Goal: Communication & Community: Answer question/provide support

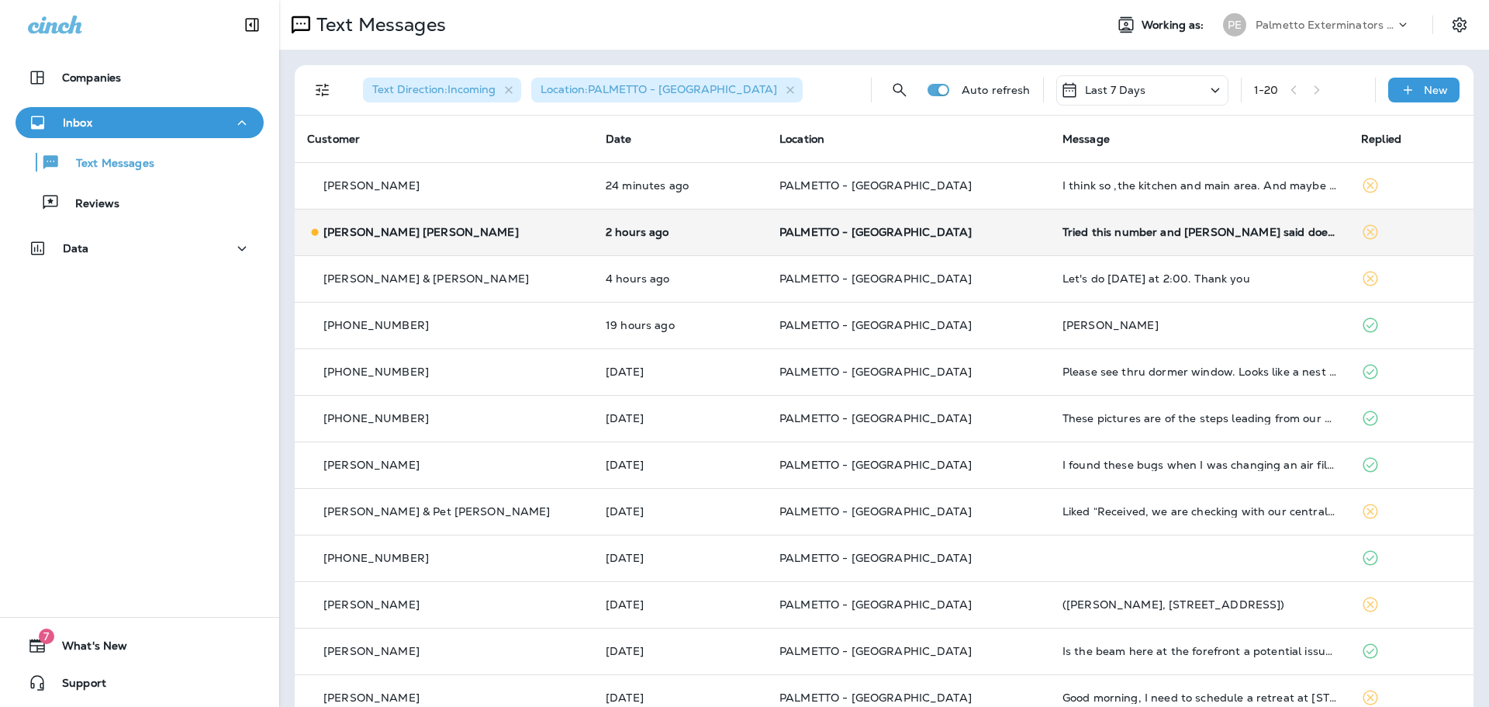
click at [473, 241] on td "[PERSON_NAME] [PERSON_NAME]" at bounding box center [444, 232] width 299 height 47
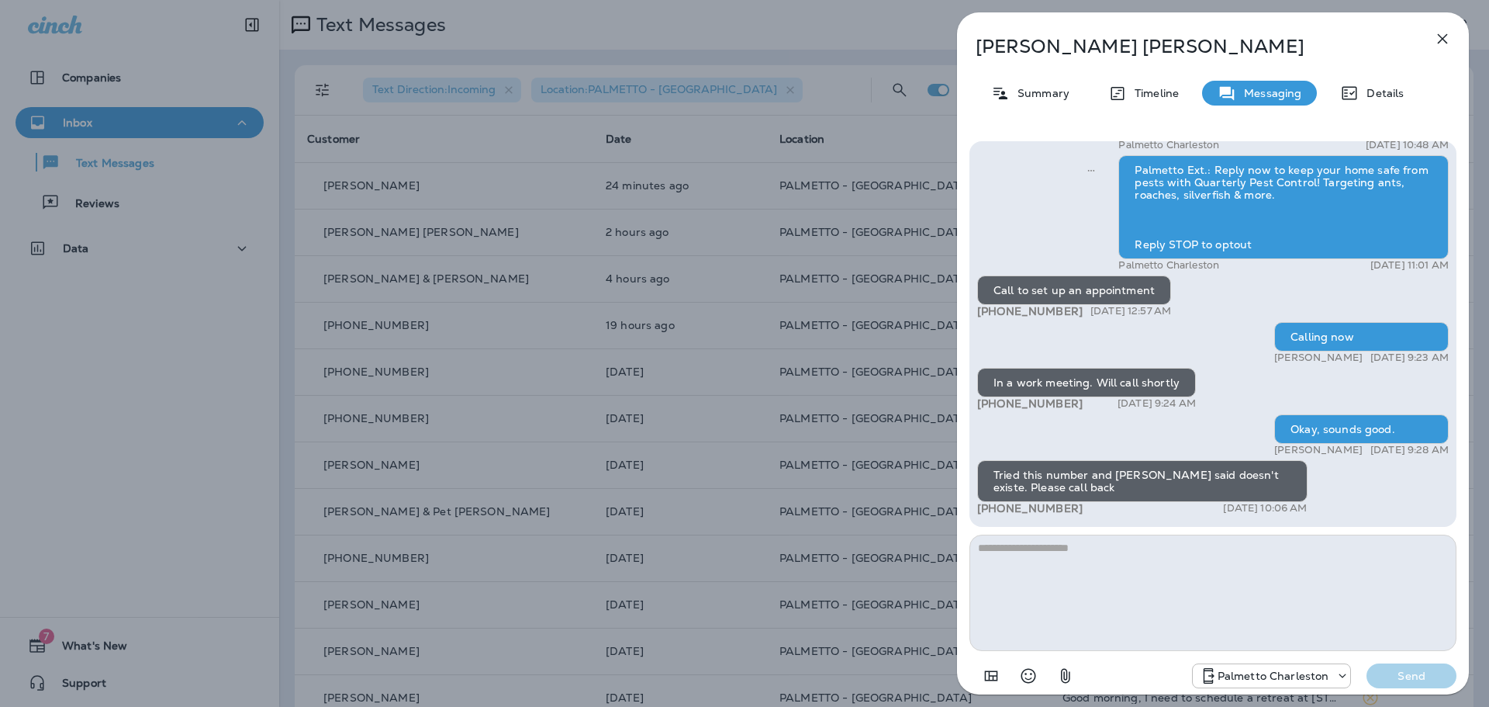
click at [1135, 560] on textarea at bounding box center [1213, 592] width 487 height 116
click at [1444, 37] on icon "button" at bounding box center [1443, 39] width 10 height 10
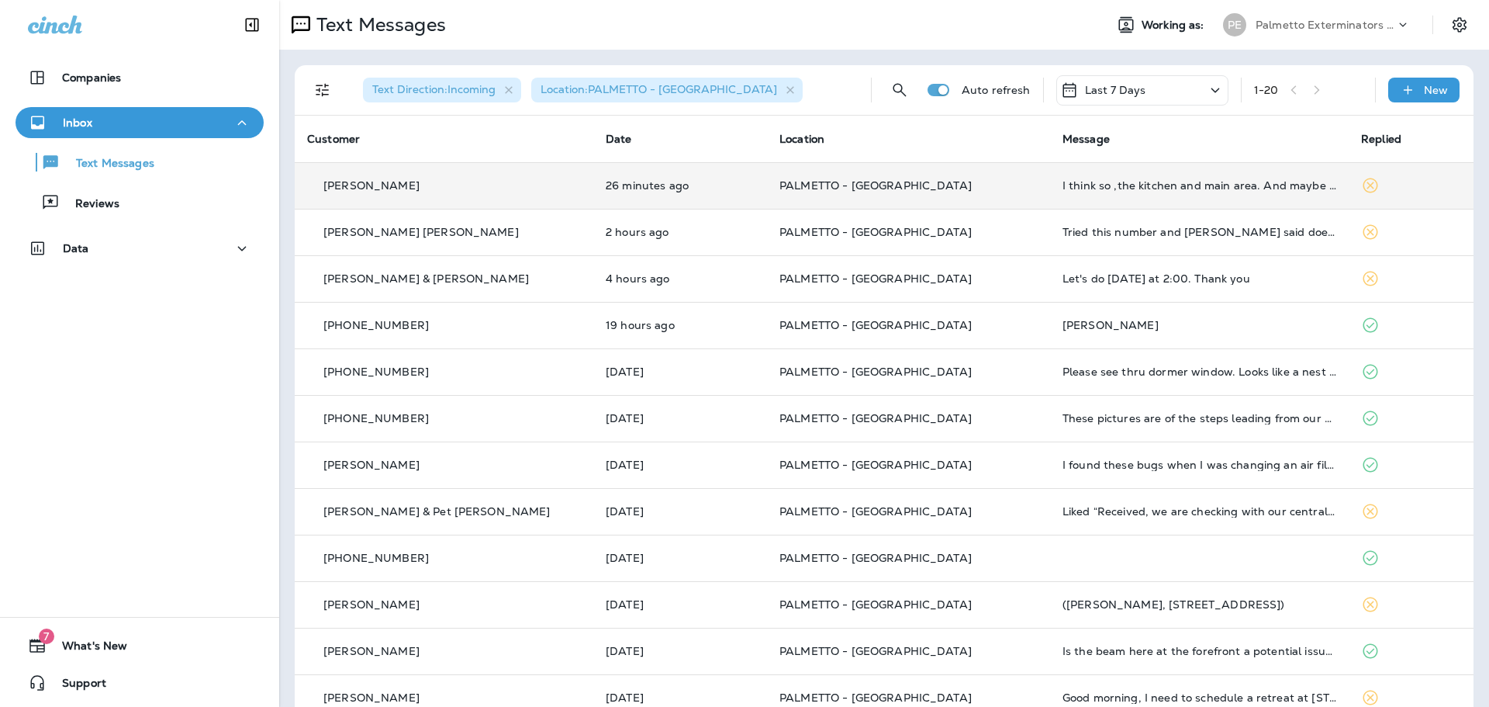
click at [931, 188] on p "PALMETTO - [GEOGRAPHIC_DATA]" at bounding box center [909, 185] width 258 height 12
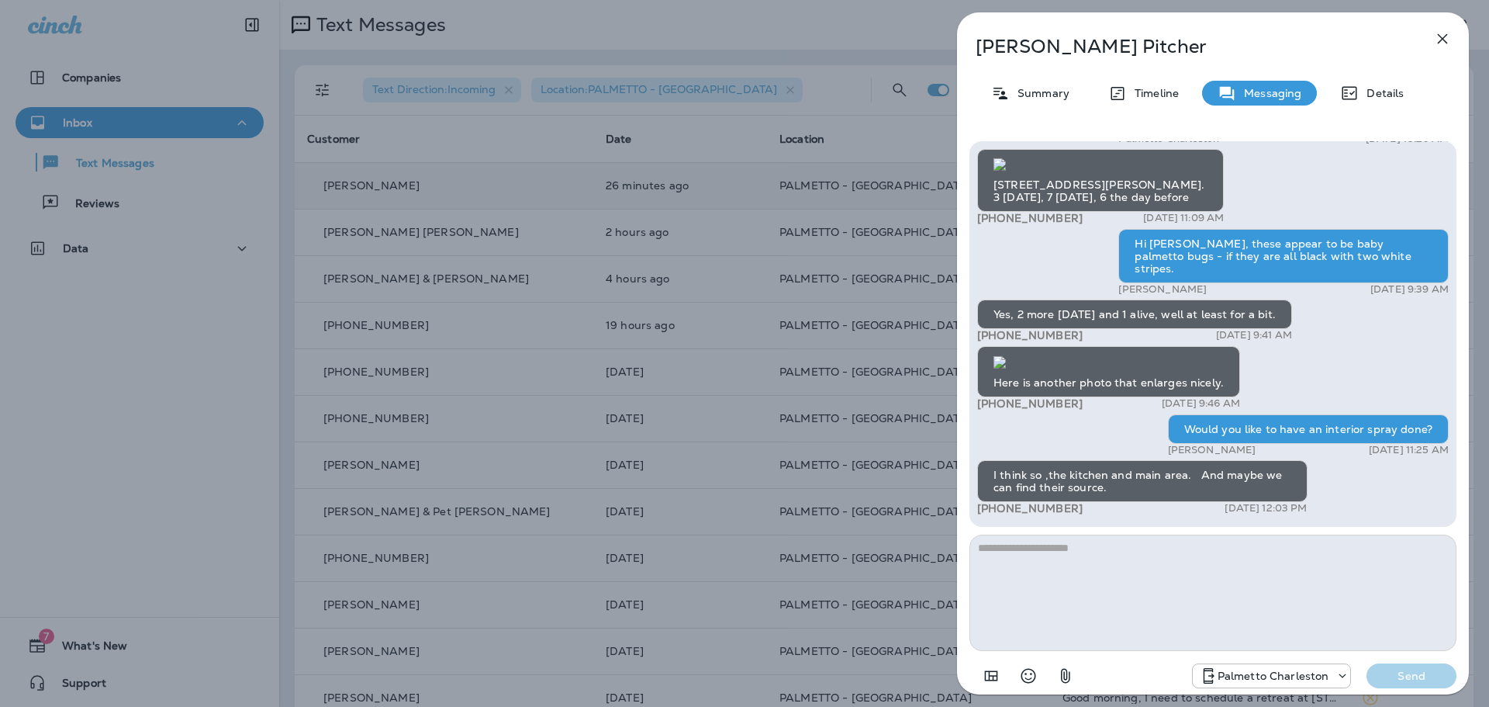
click at [1446, 35] on icon "button" at bounding box center [1443, 39] width 10 height 10
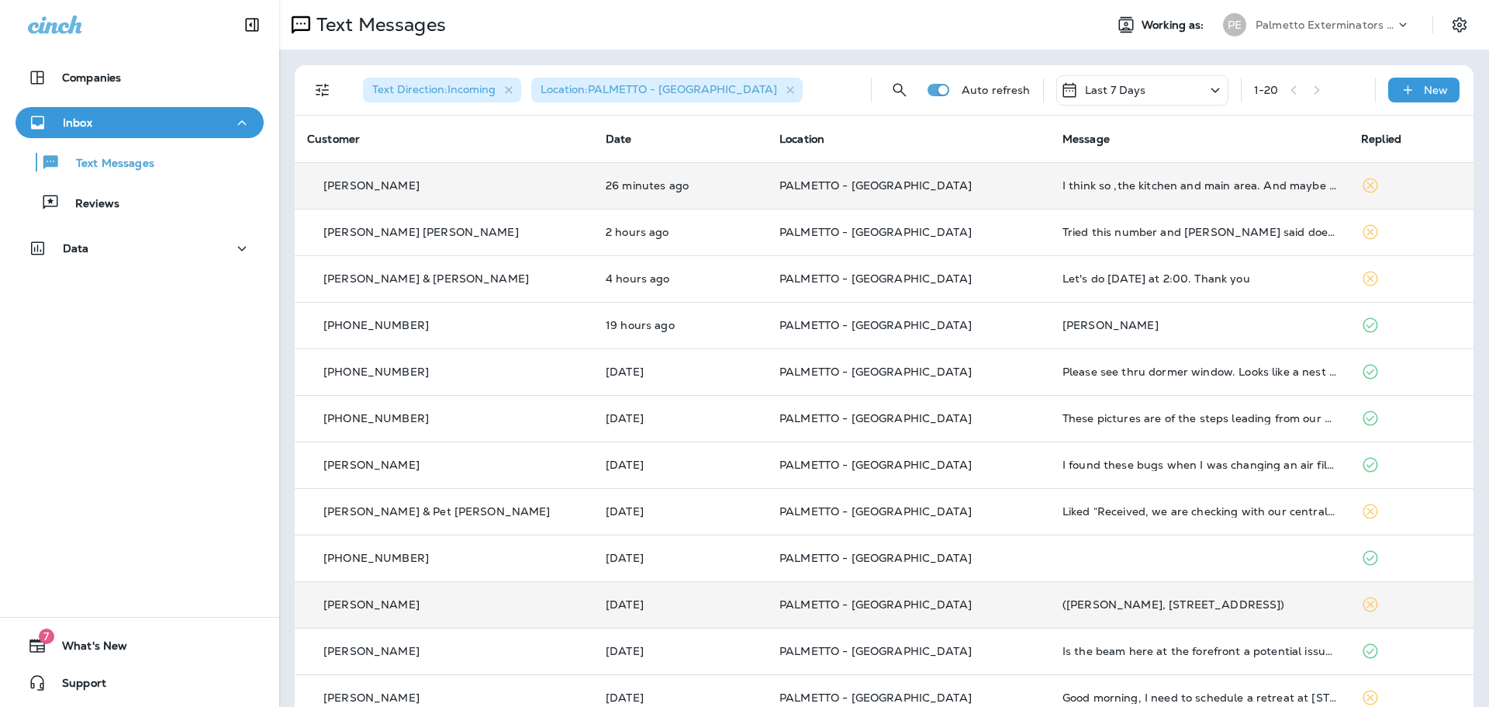
click at [974, 597] on td "PALMETTO - [GEOGRAPHIC_DATA]" at bounding box center [908, 604] width 283 height 47
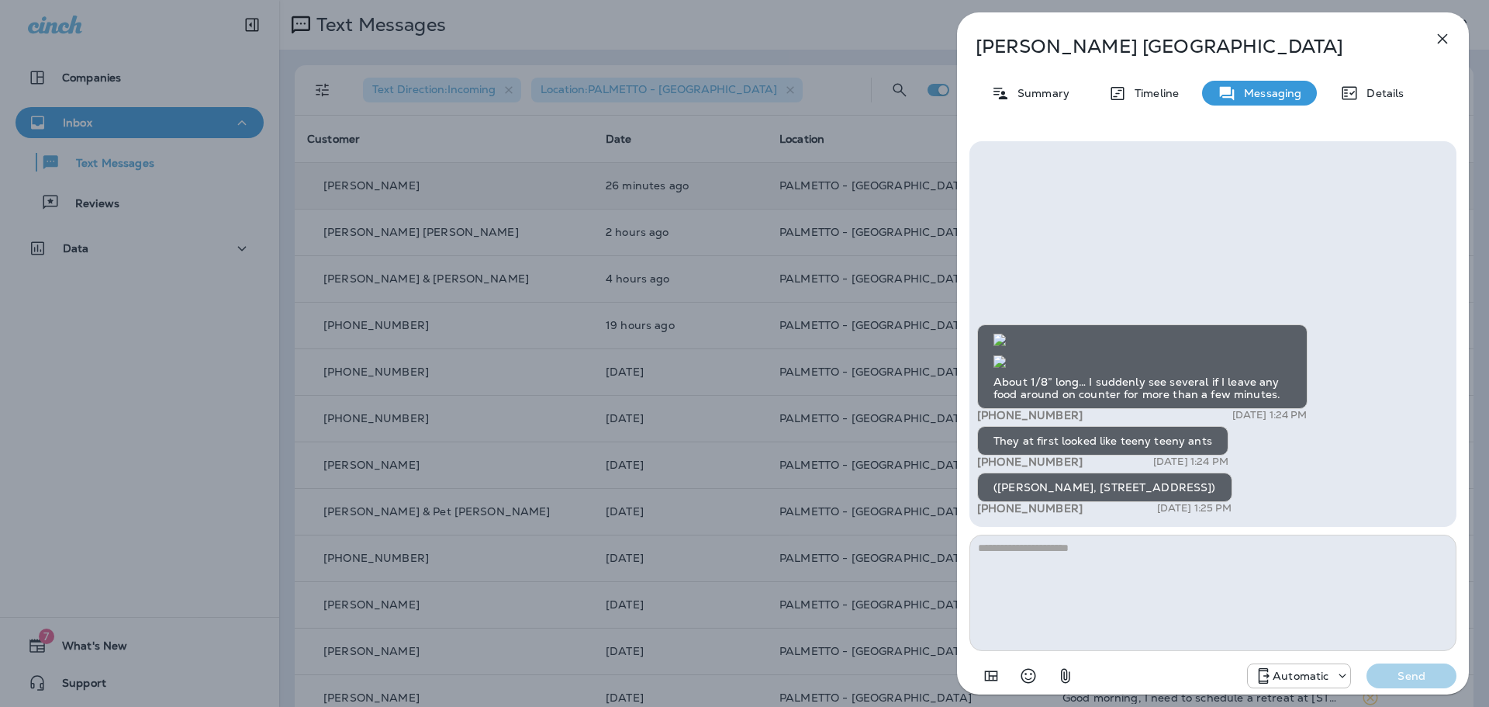
click at [1060, 565] on textarea at bounding box center [1213, 592] width 487 height 116
type textarea "*"
click at [1400, 676] on p "Send" at bounding box center [1411, 676] width 65 height 14
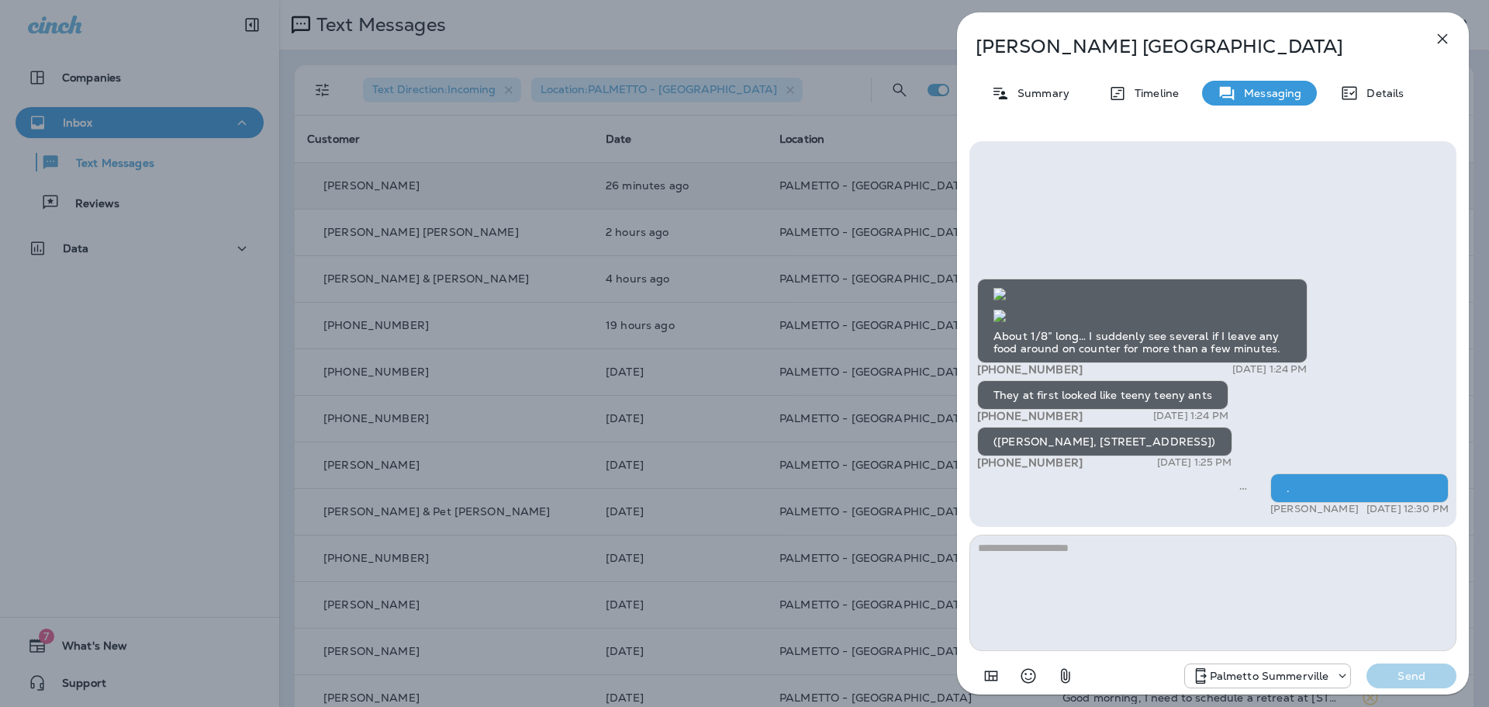
click at [1441, 36] on icon "button" at bounding box center [1442, 38] width 19 height 19
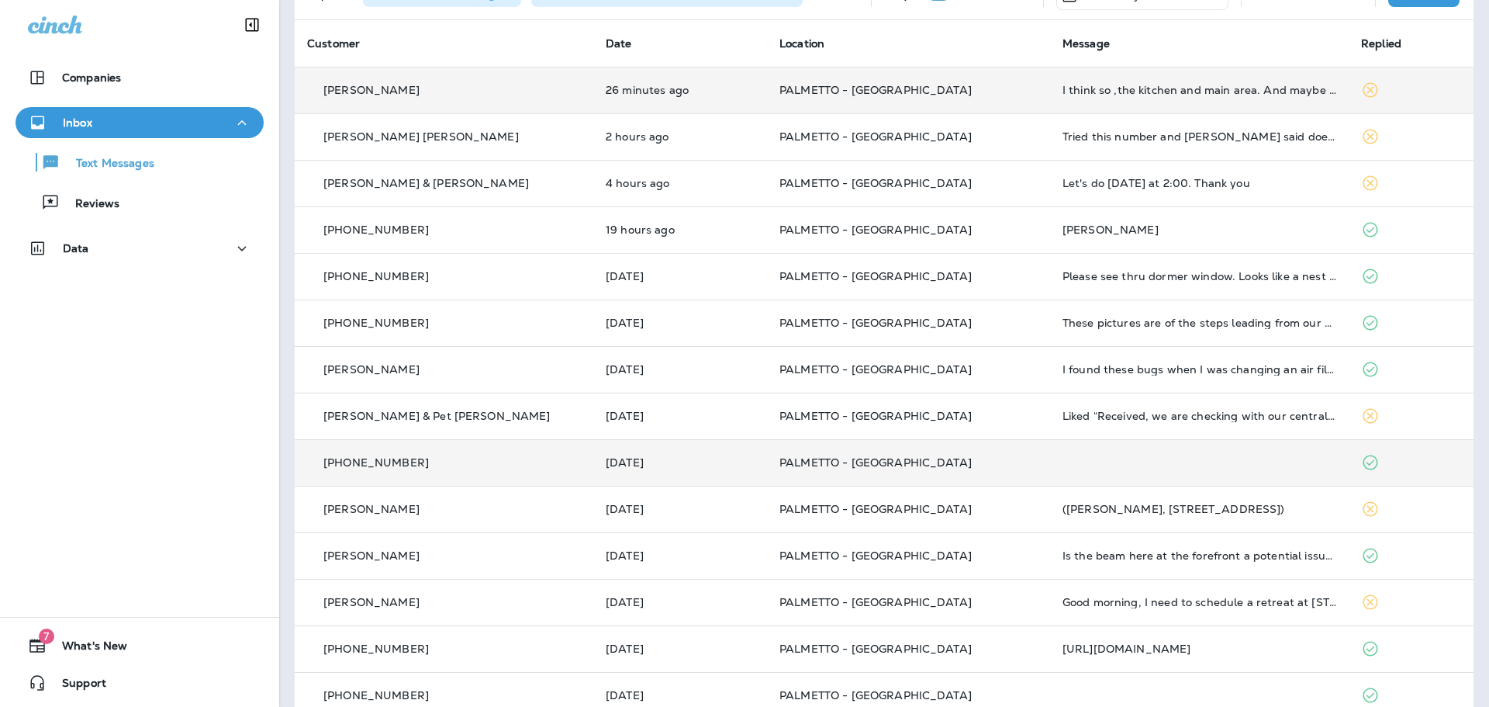
scroll to position [103, 0]
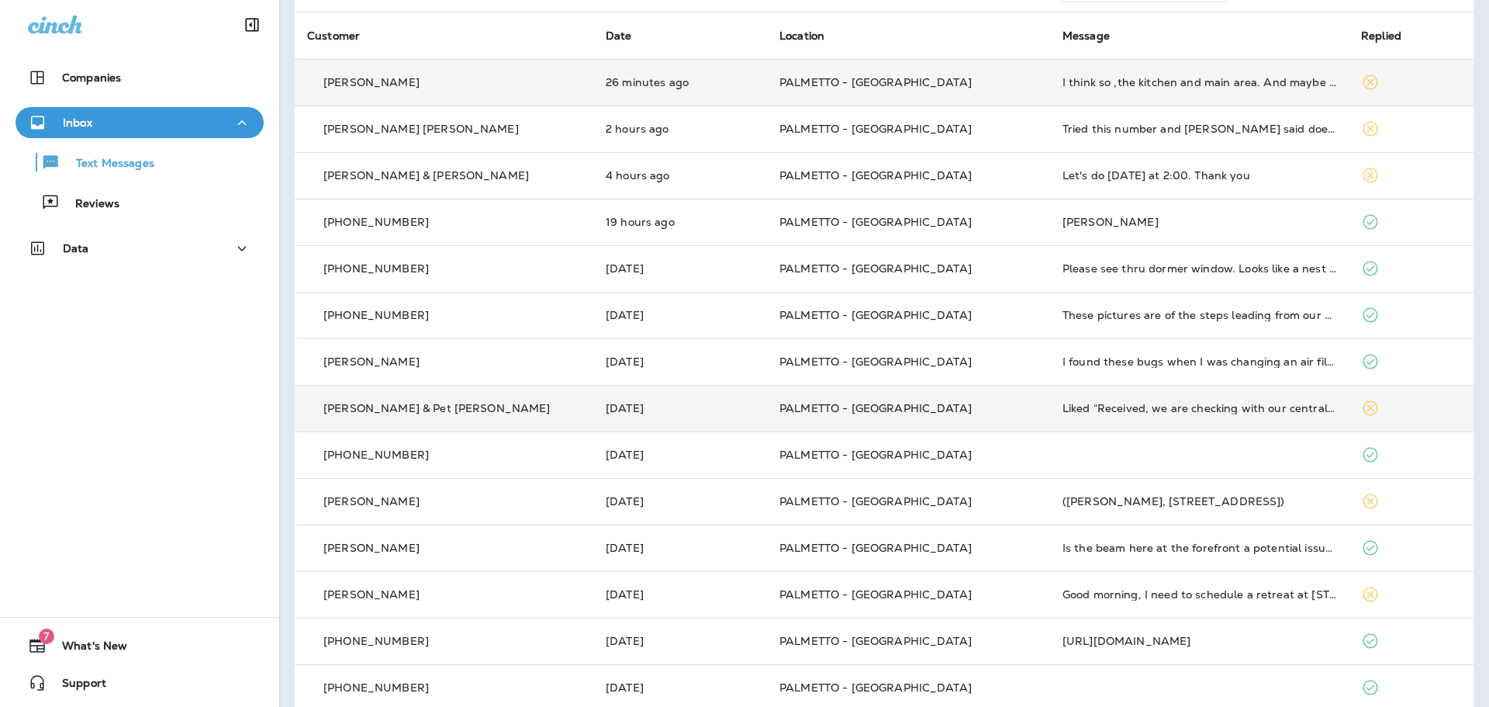
click at [992, 419] on td "PALMETTO - [GEOGRAPHIC_DATA]" at bounding box center [908, 408] width 283 height 47
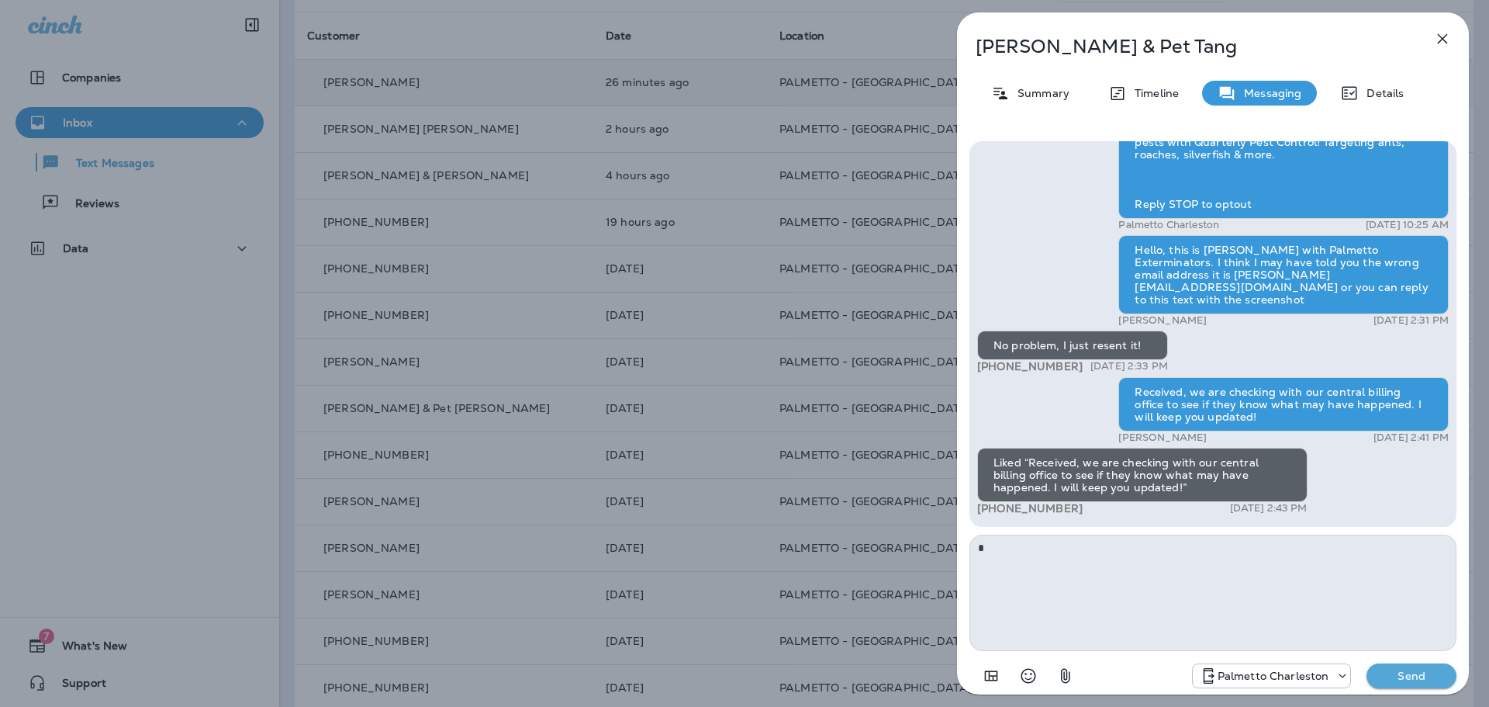
type textarea "*"
click at [1392, 670] on p "Send" at bounding box center [1411, 676] width 65 height 14
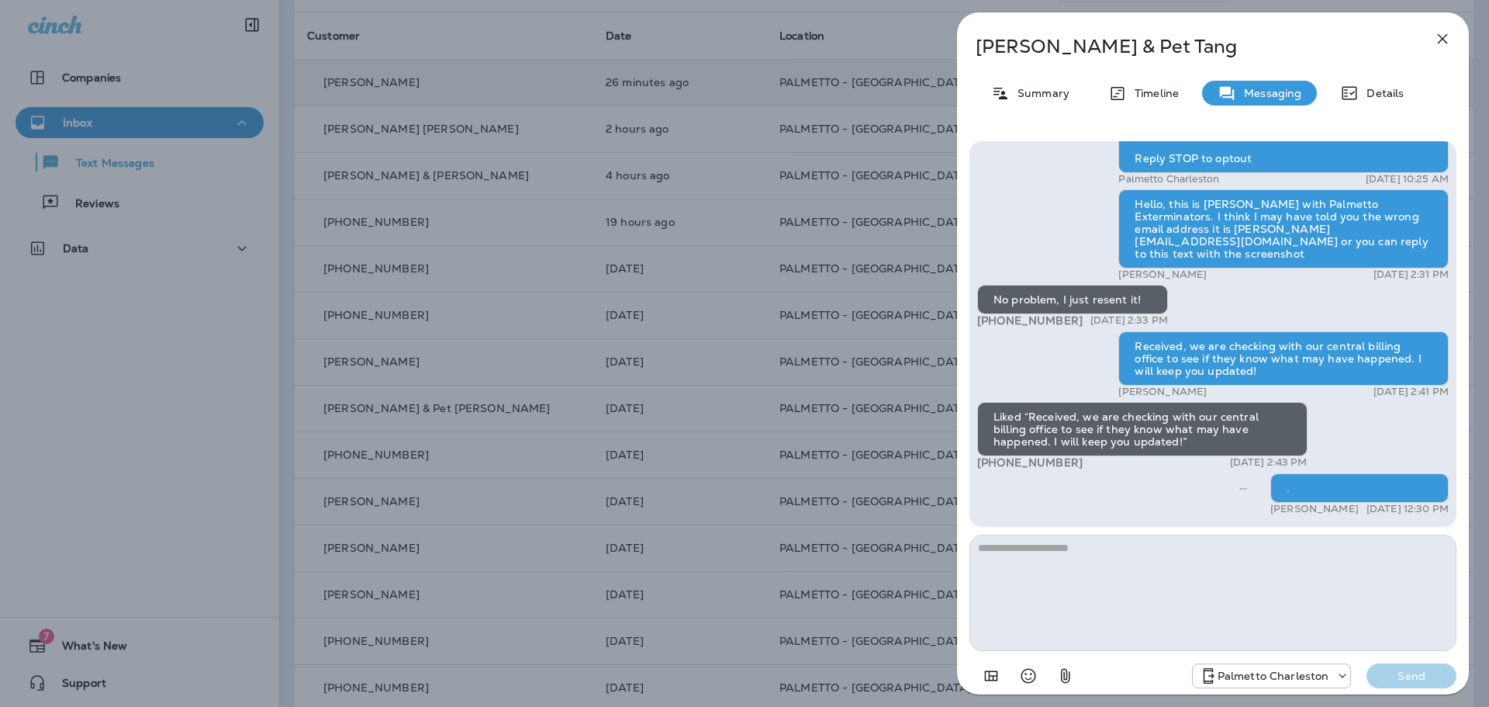
click at [1447, 39] on icon "button" at bounding box center [1442, 38] width 19 height 19
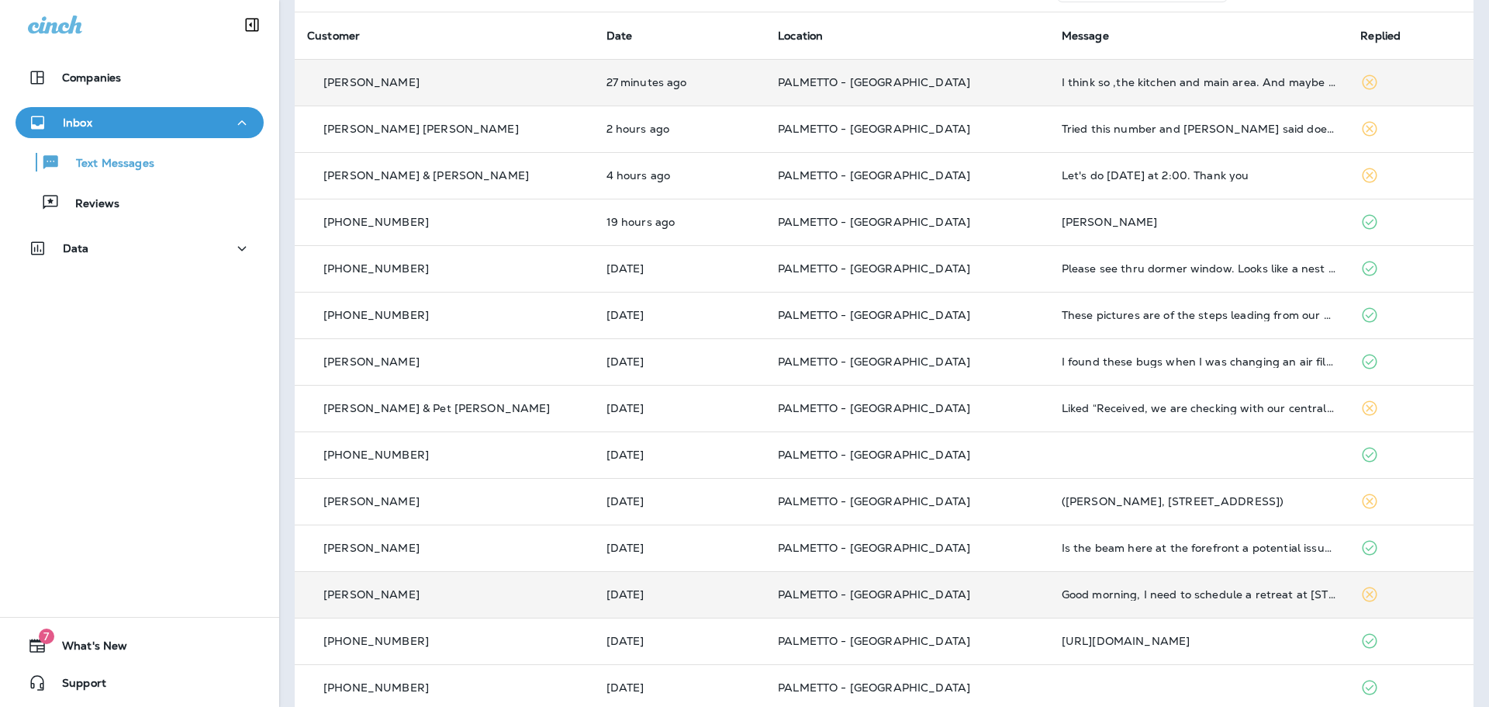
click at [987, 593] on p "PALMETTO - [GEOGRAPHIC_DATA]" at bounding box center [907, 594] width 259 height 12
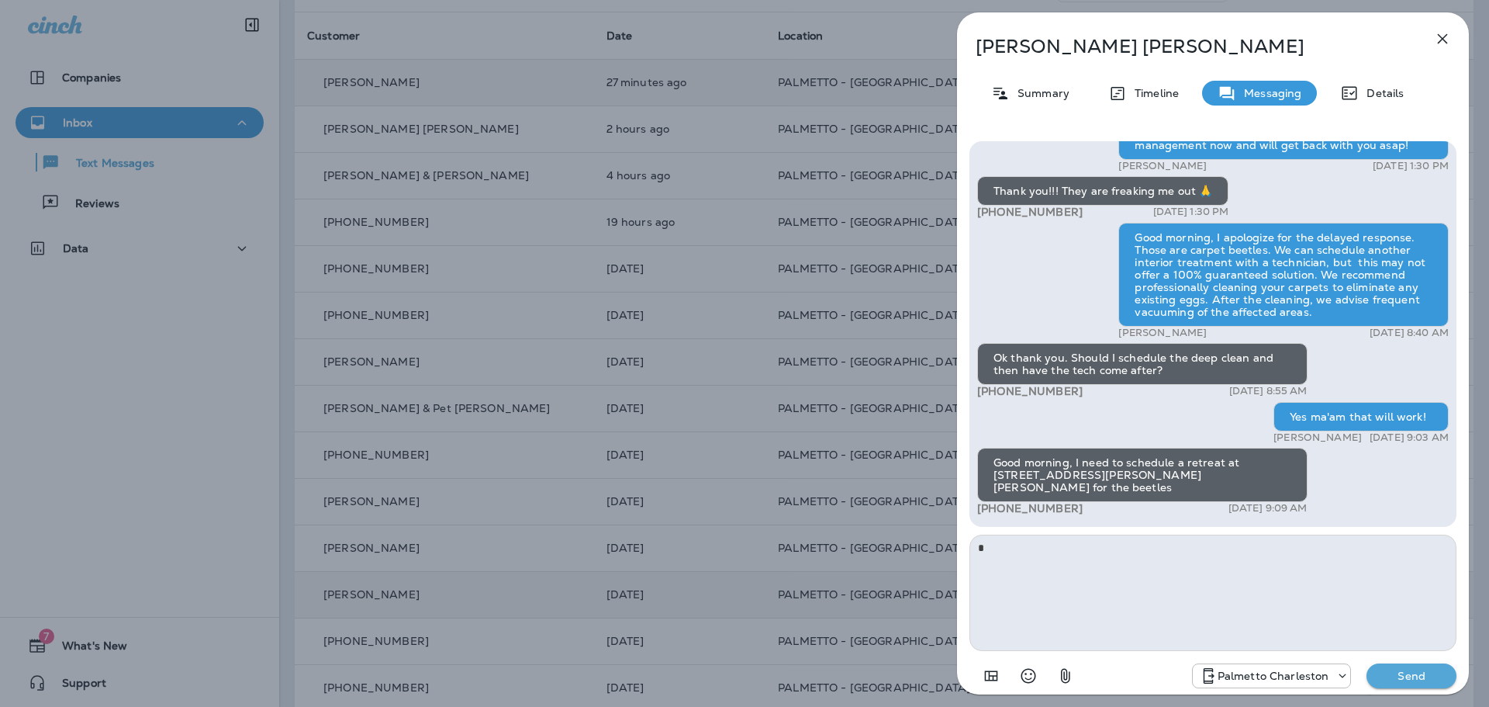
type textarea "*"
click at [1399, 676] on p "Send" at bounding box center [1411, 676] width 65 height 14
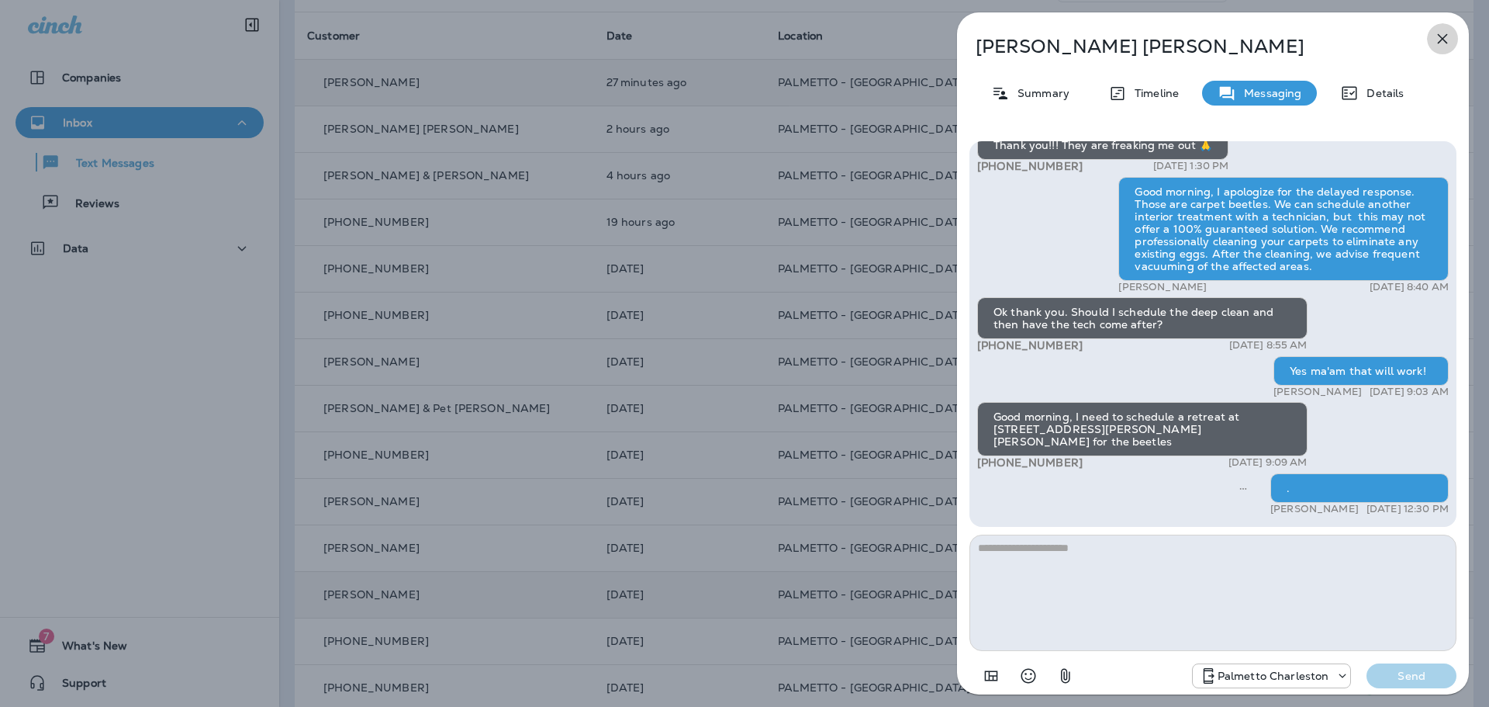
click at [1446, 41] on icon "button" at bounding box center [1443, 39] width 10 height 10
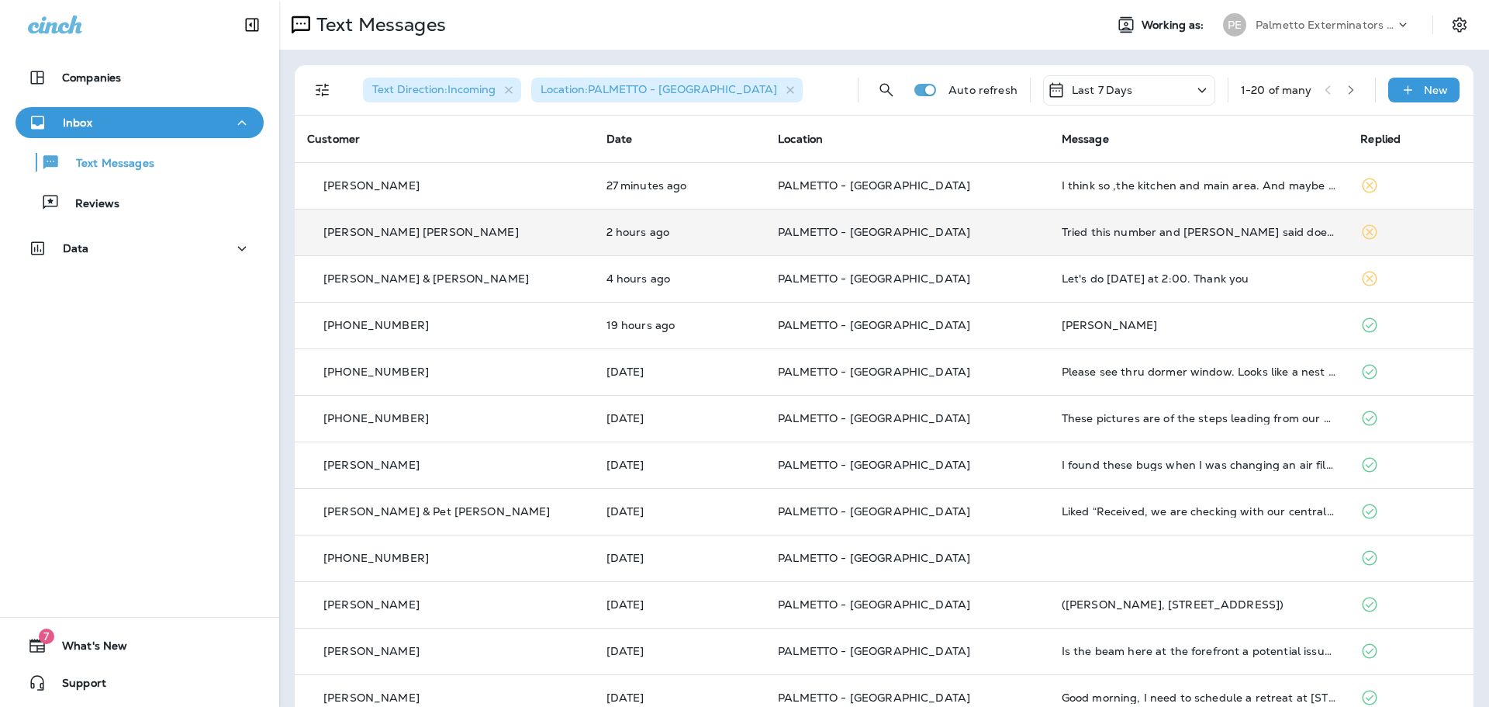
click at [968, 234] on p "PALMETTO - [GEOGRAPHIC_DATA]" at bounding box center [907, 232] width 259 height 12
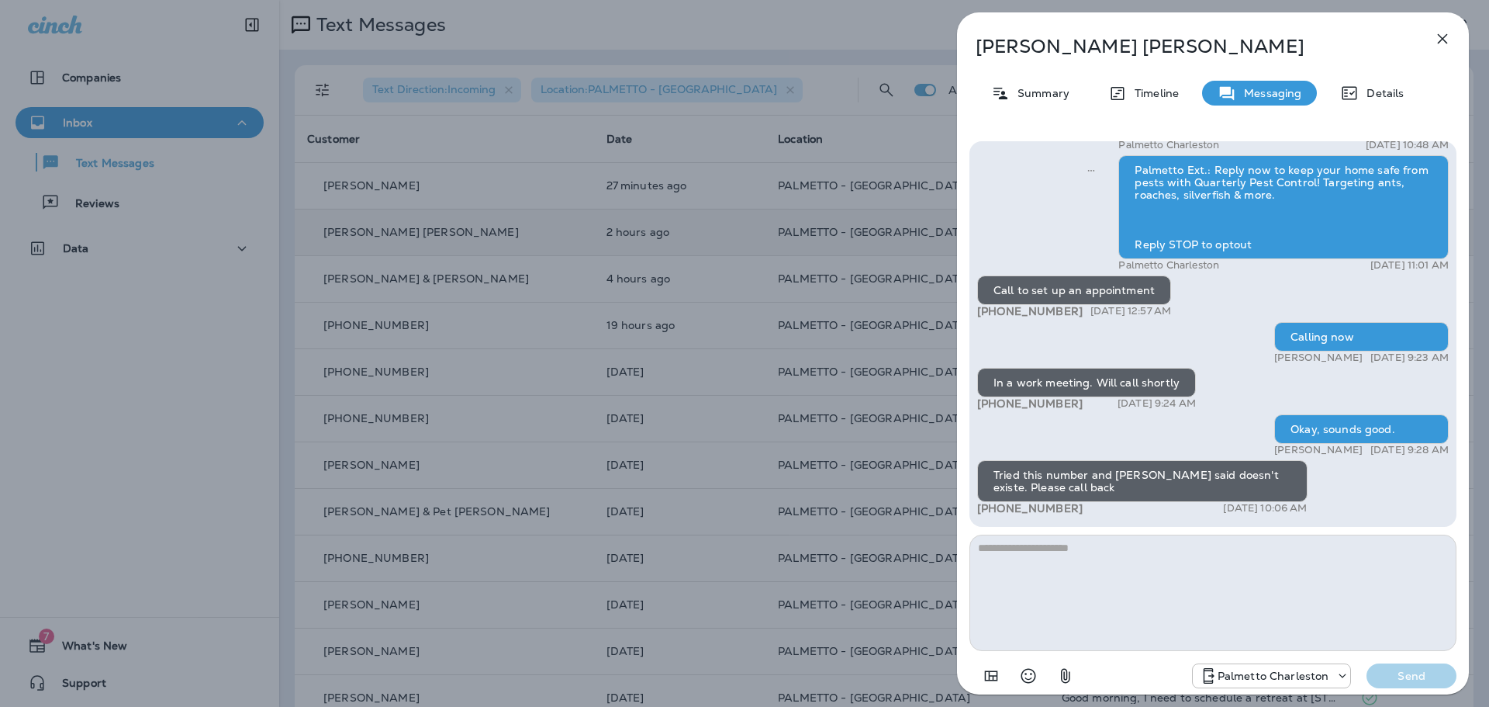
click at [1085, 565] on textarea at bounding box center [1213, 592] width 487 height 116
type textarea "**********"
click at [1411, 670] on p "Send" at bounding box center [1411, 676] width 65 height 14
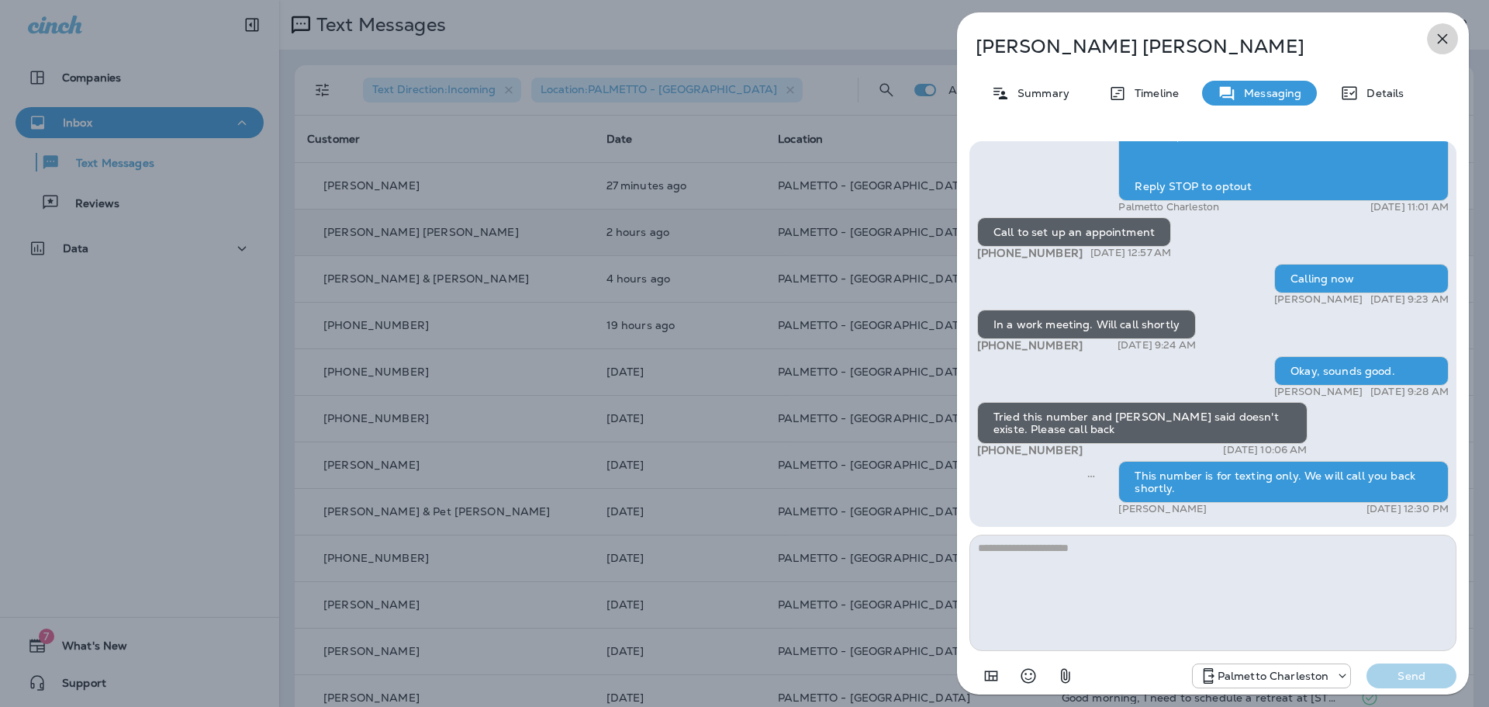
click at [1441, 42] on icon "button" at bounding box center [1442, 38] width 19 height 19
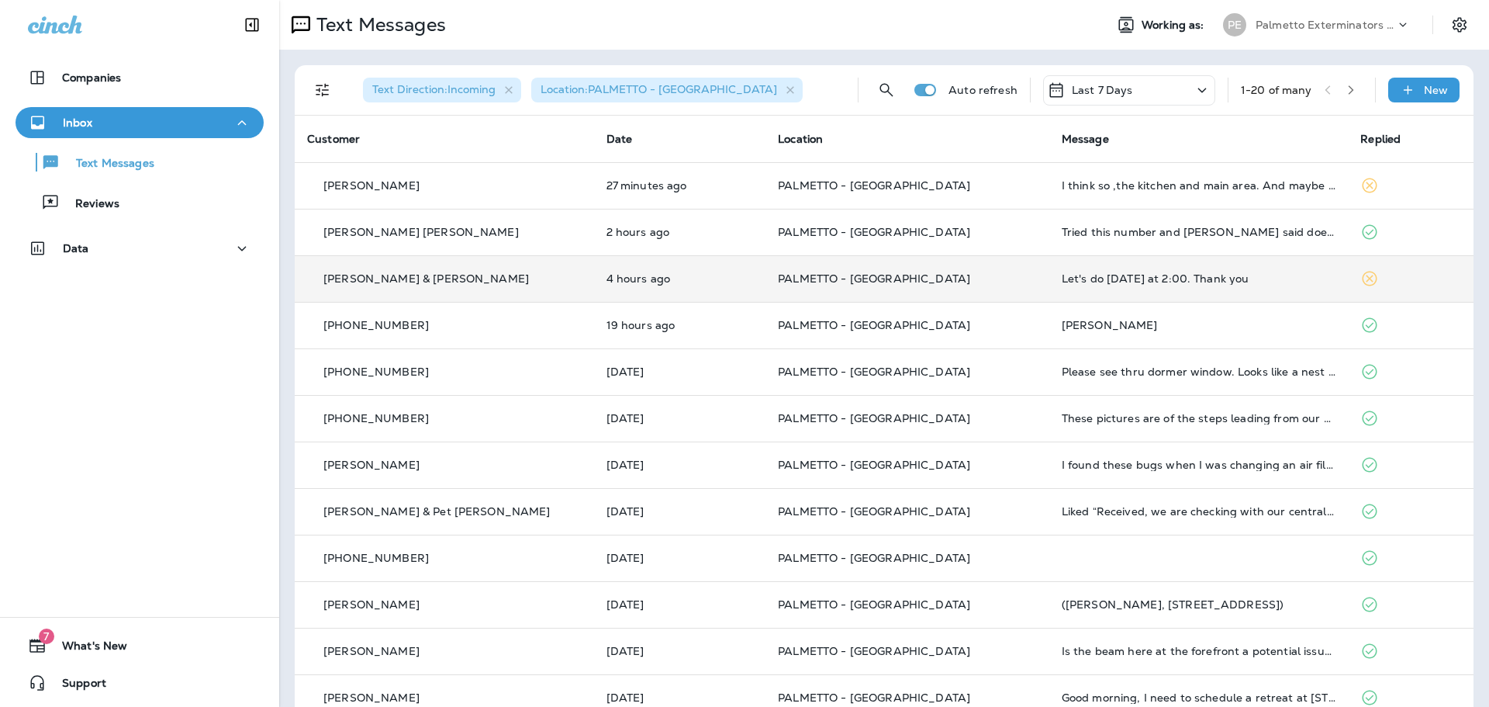
click at [960, 277] on p "PALMETTO - [GEOGRAPHIC_DATA]" at bounding box center [907, 278] width 259 height 12
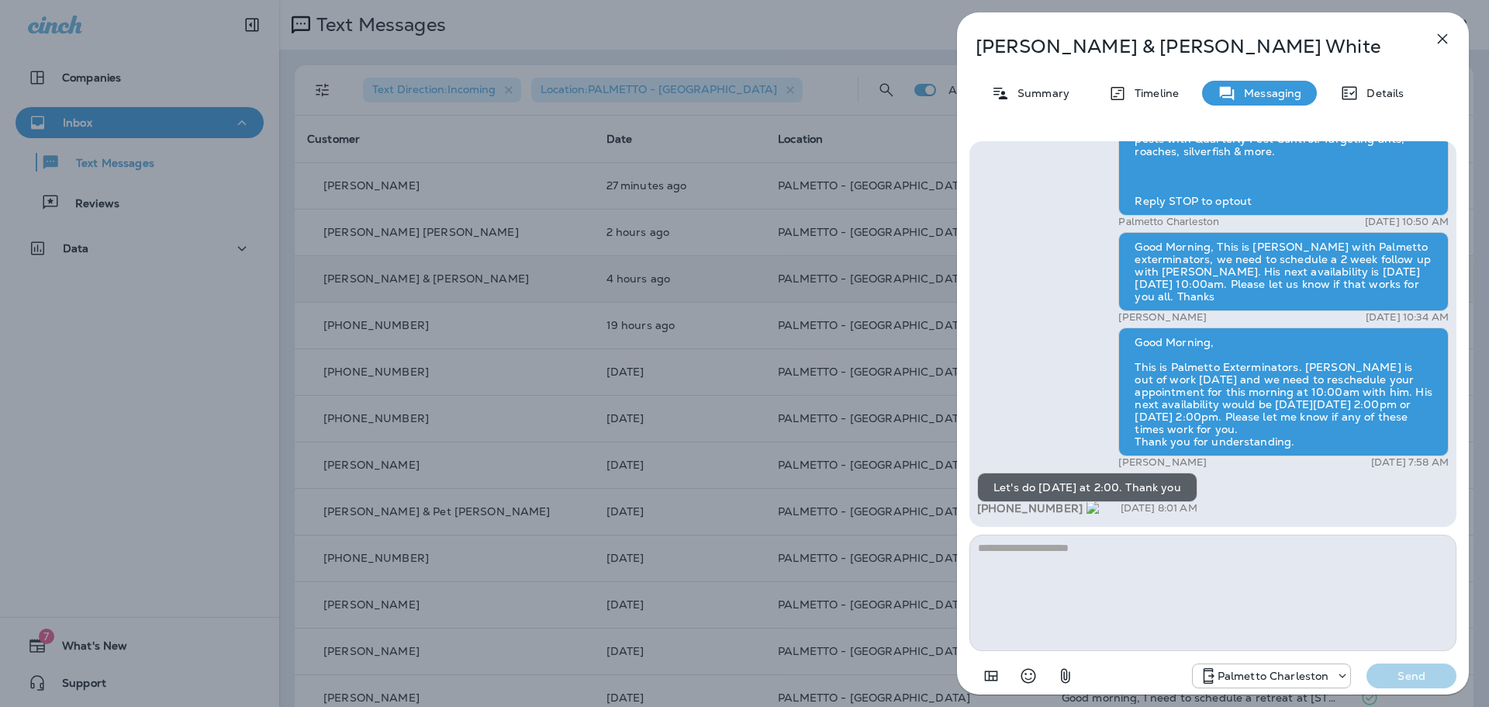
drag, startPoint x: 1074, startPoint y: 506, endPoint x: 998, endPoint y: 506, distance: 76.0
click at [998, 506] on span "+1 (843) 709-3528" at bounding box center [1038, 508] width 122 height 14
copy span "843) 709-3528"
click at [1072, 564] on textarea at bounding box center [1213, 592] width 487 height 116
type textarea "**********"
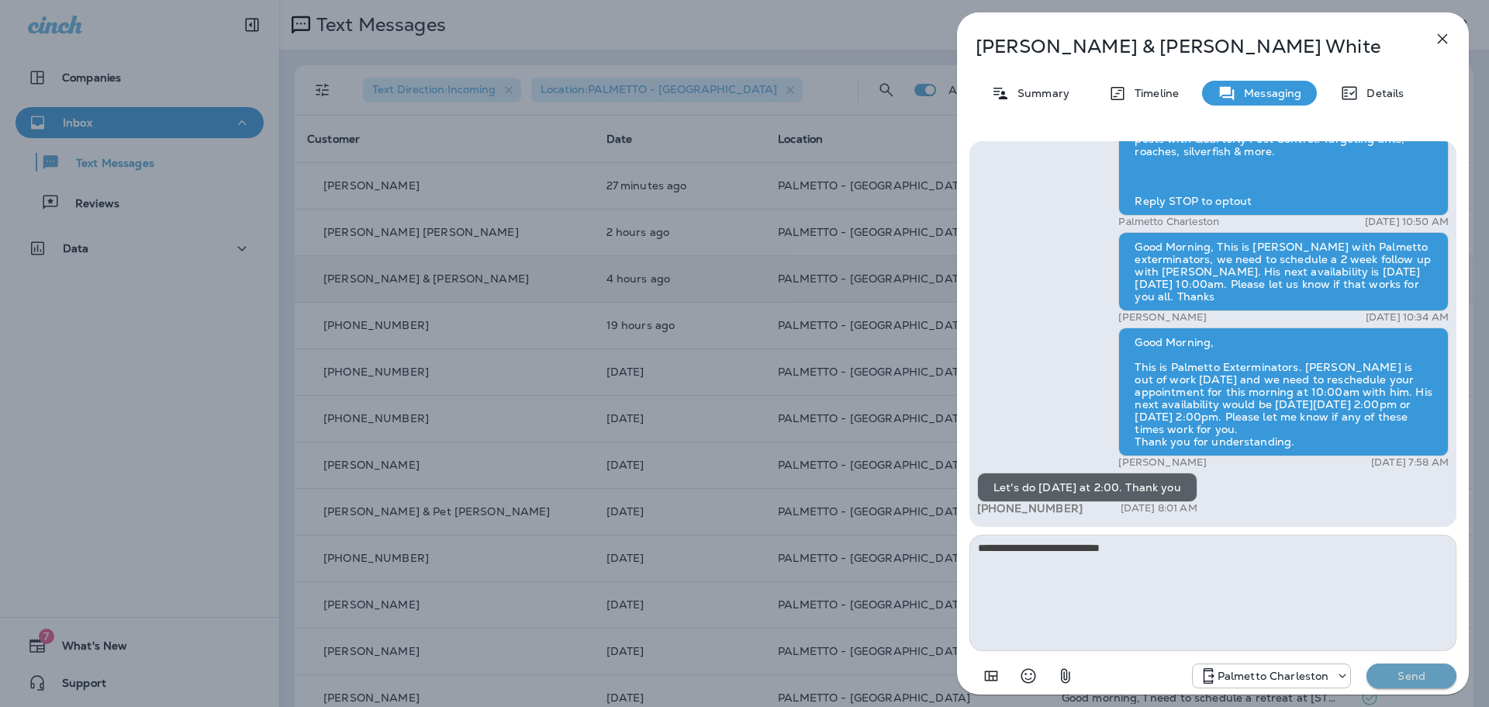
click at [1426, 676] on p "Send" at bounding box center [1411, 676] width 65 height 14
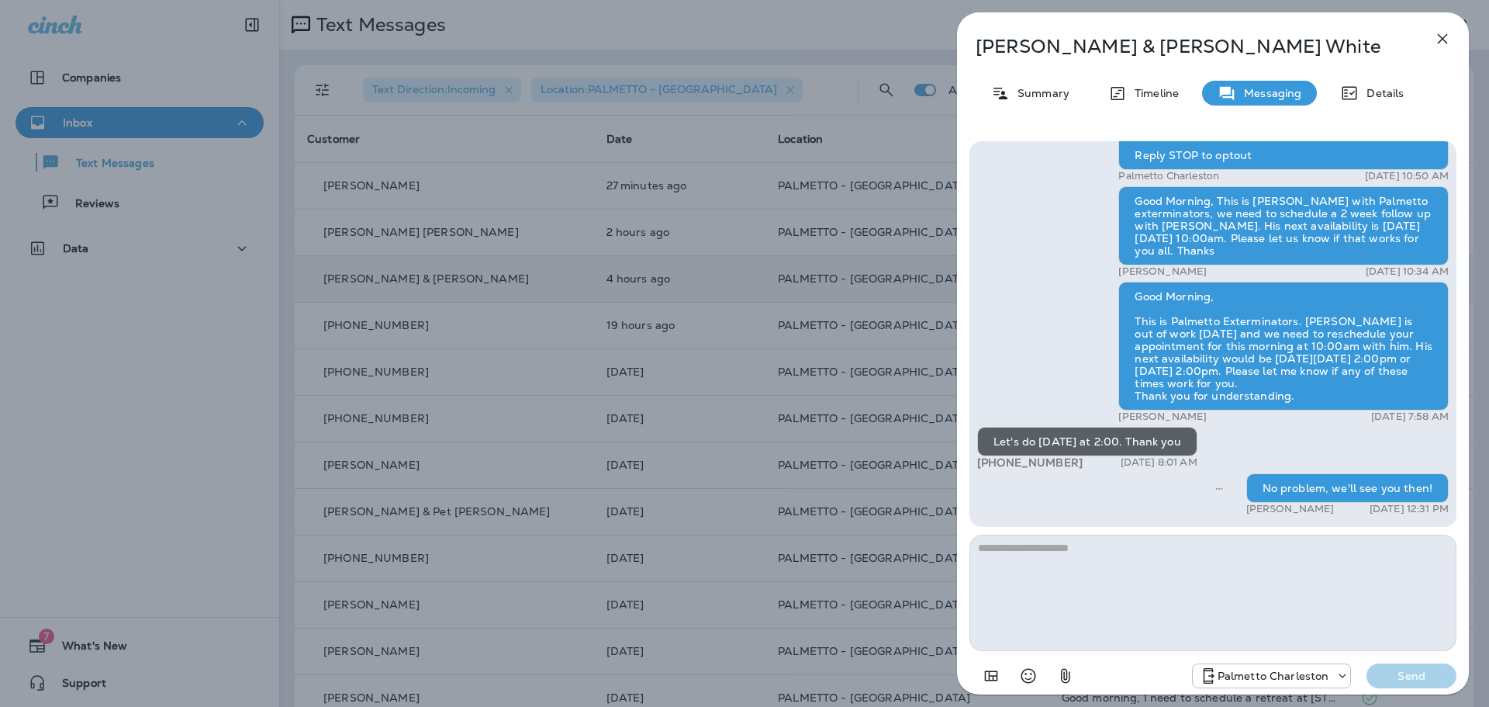
click at [1444, 37] on icon "button" at bounding box center [1443, 39] width 10 height 10
